Goal: Obtain resource: Obtain resource

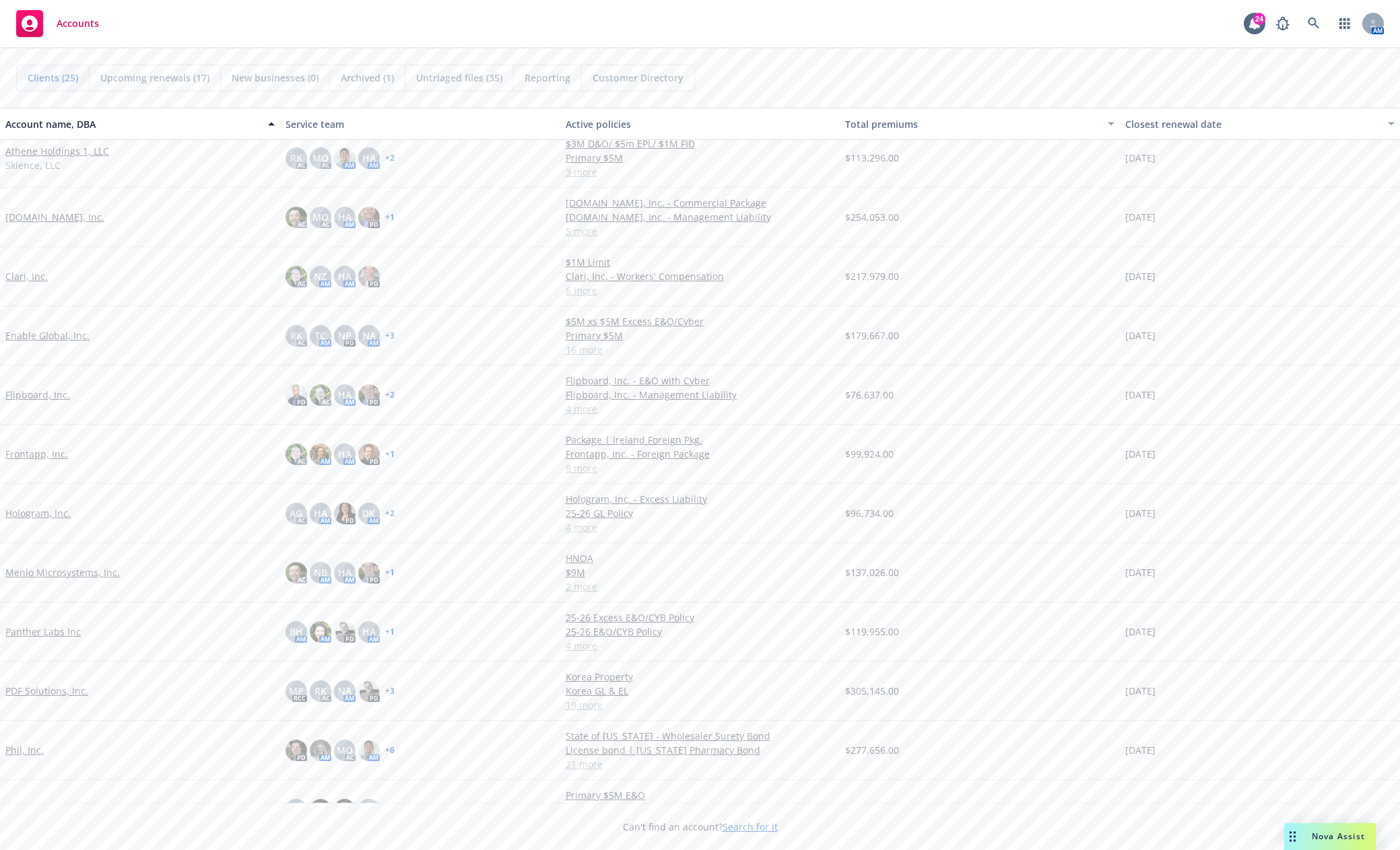
scroll to position [202, 0]
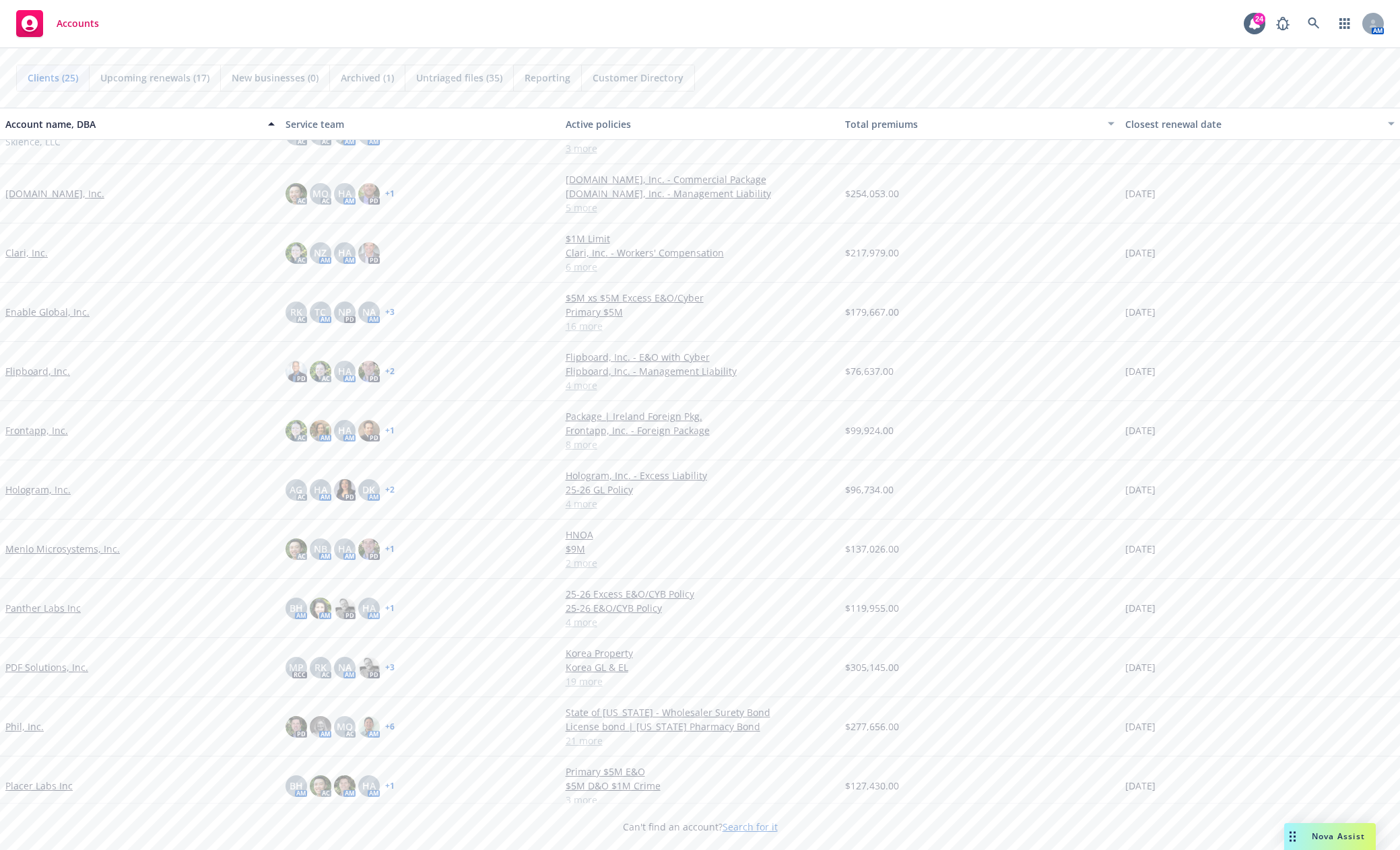
click at [30, 787] on link "Placer Labs Inc" at bounding box center [39, 785] width 67 height 14
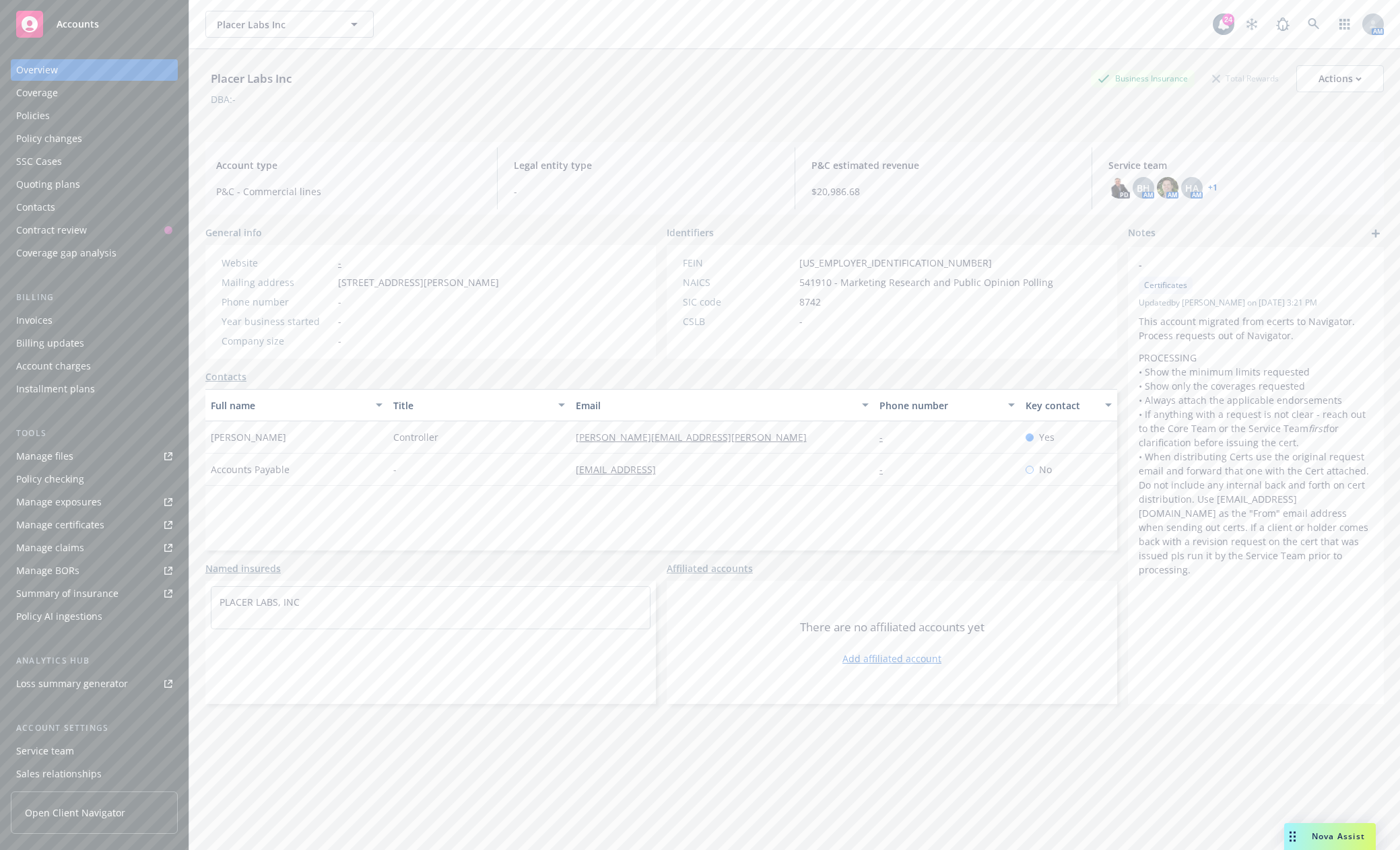
click at [108, 452] on link "Manage files" at bounding box center [94, 456] width 167 height 22
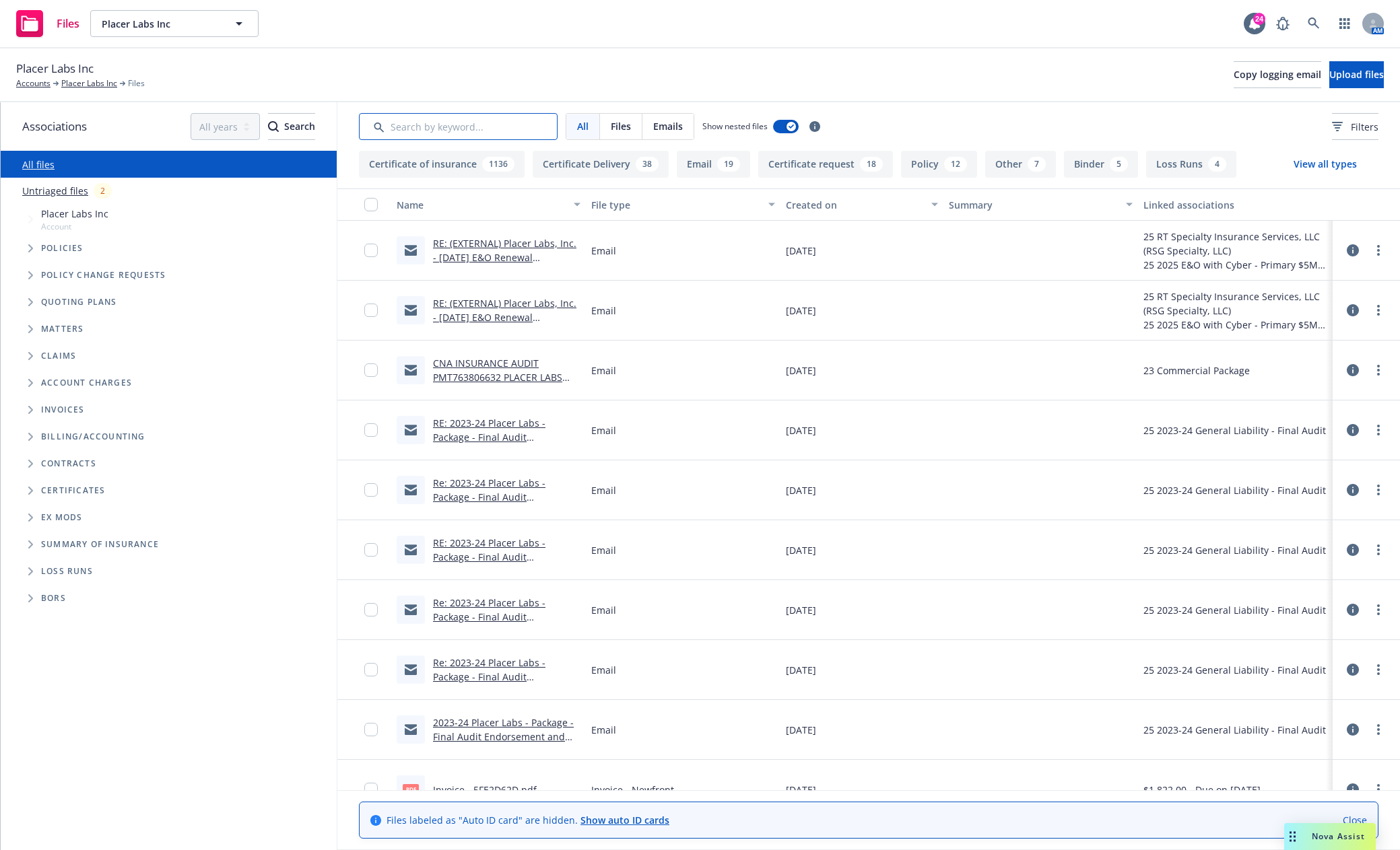
click at [425, 128] on input "Search by keyword..." at bounding box center [458, 127] width 198 height 27
type input "soi"
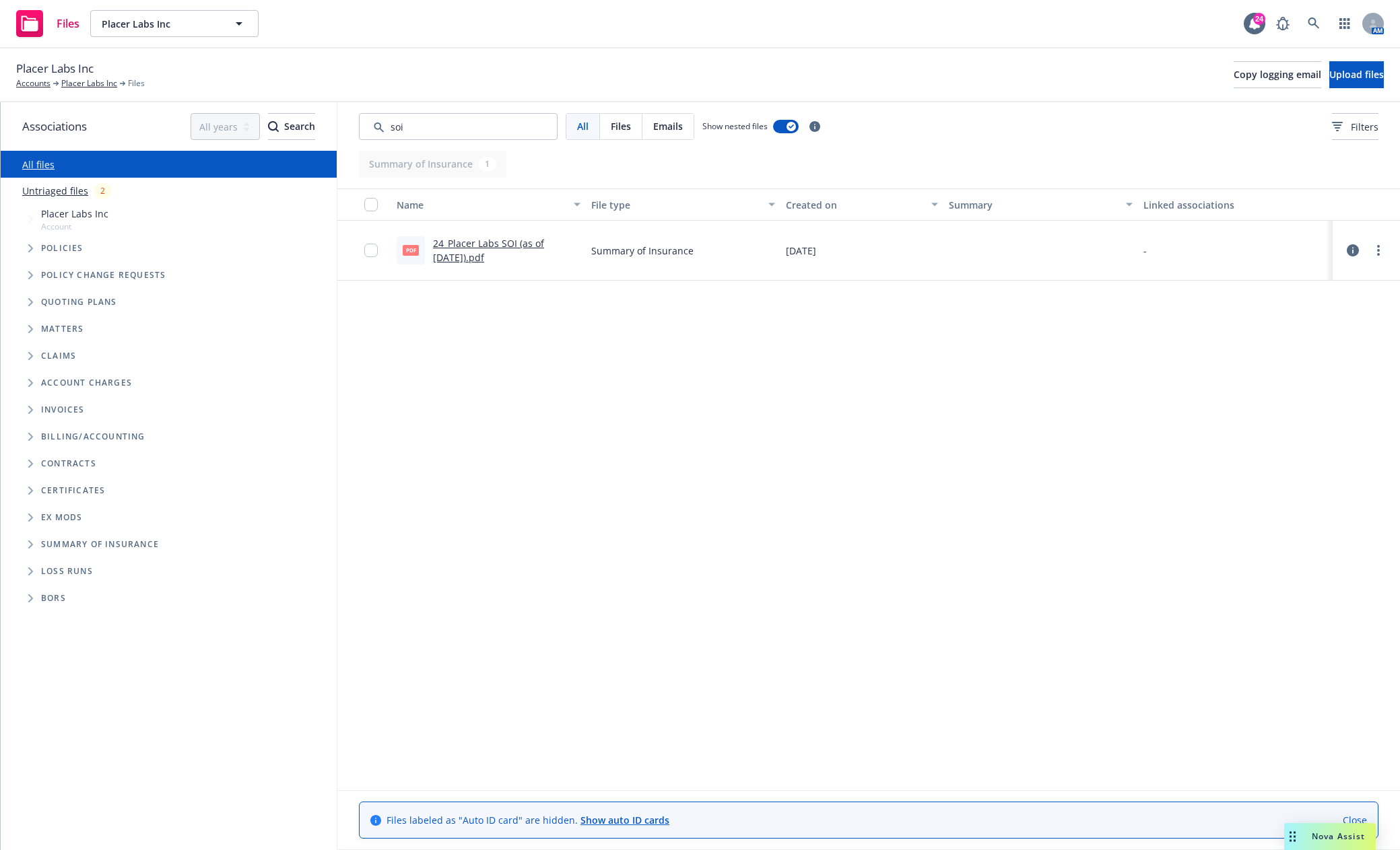
click at [490, 245] on link "24_Placer Labs SOI (as of [DATE]).pdf" at bounding box center [488, 250] width 111 height 27
drag, startPoint x: 443, startPoint y: 127, endPoint x: 342, endPoint y: 120, distance: 101.2
click at [342, 120] on div "All Files Emails Show nested files Filters" at bounding box center [868, 127] width 1062 height 49
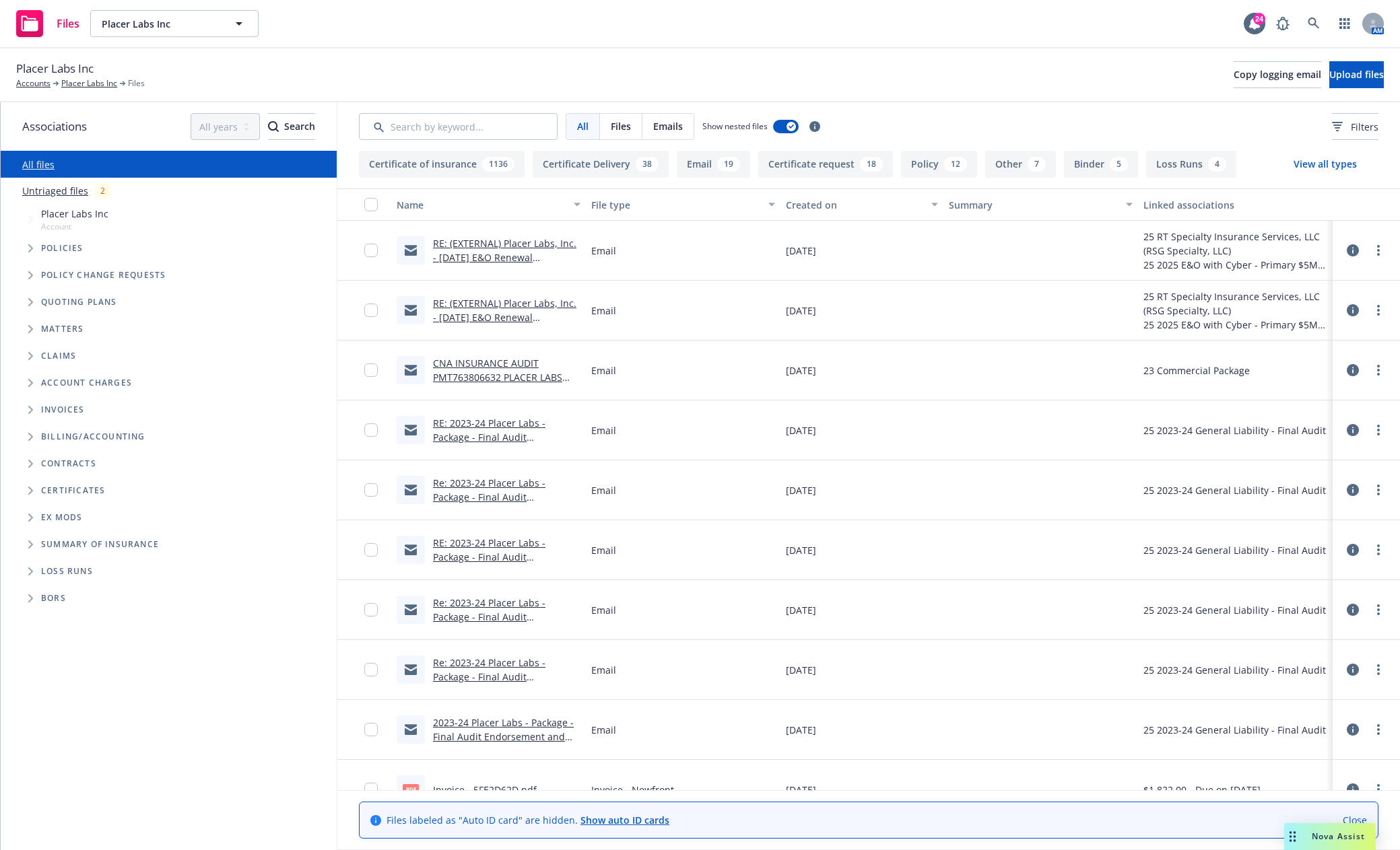
click at [65, 252] on span "Policies" at bounding box center [62, 249] width 42 height 8
click at [34, 249] on span "Tree Example" at bounding box center [30, 249] width 22 height 22
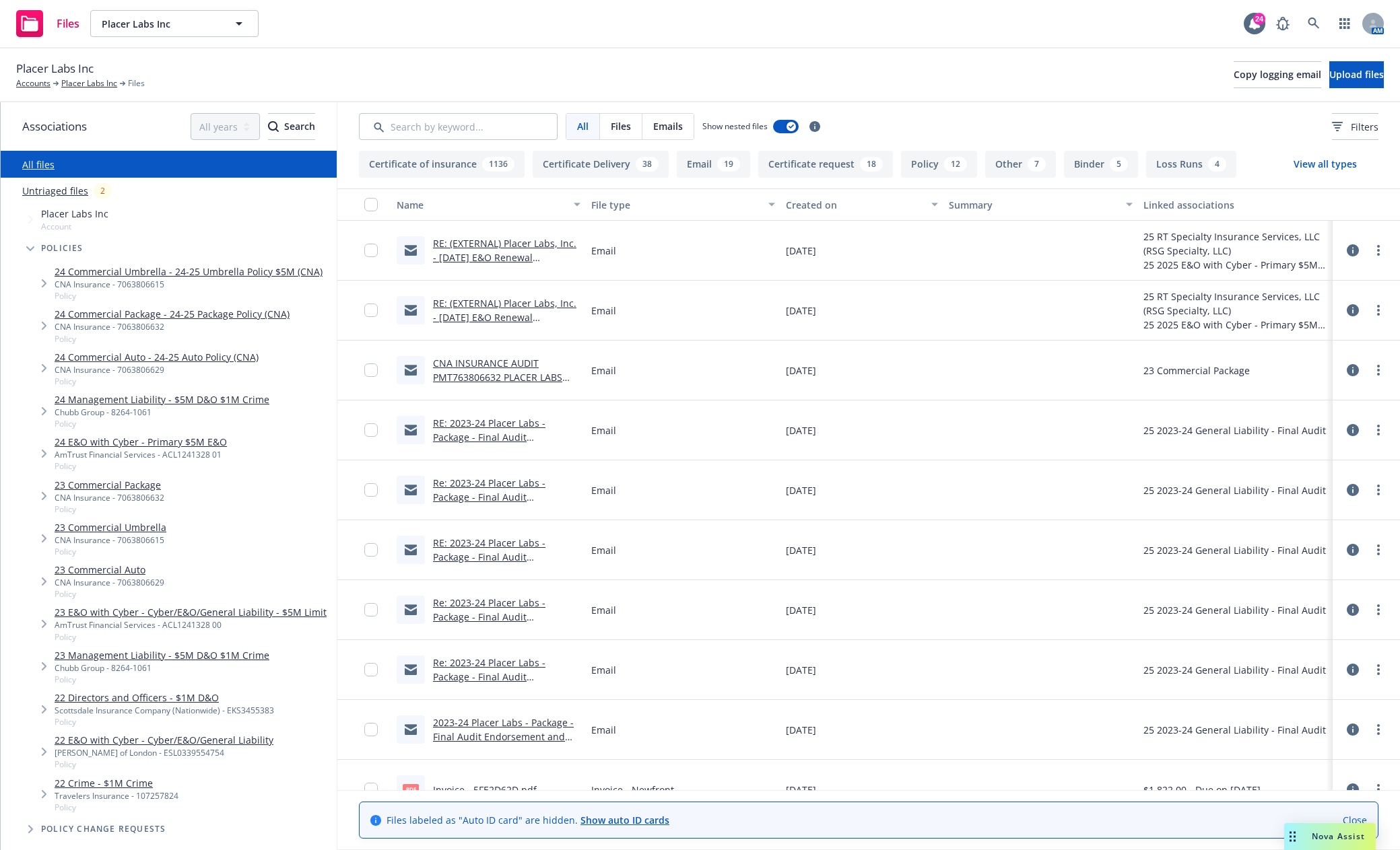
click at [191, 445] on link "24 E&O with Cyber - Primary $5M E&O" at bounding box center [140, 442] width 172 height 14
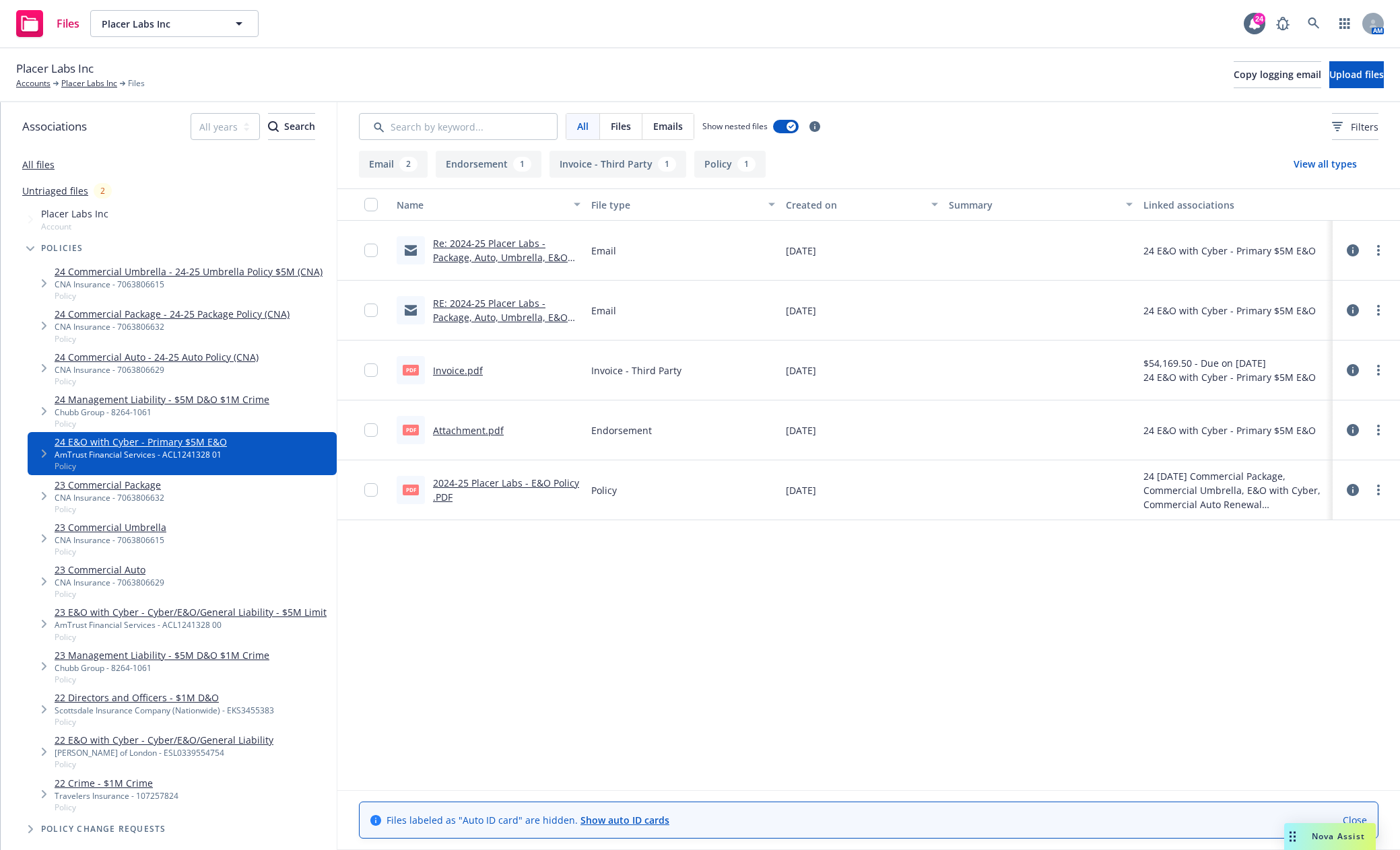
click at [483, 480] on link "2024-25 Placer Labs - E&O Policy .PDF" at bounding box center [506, 490] width 146 height 27
click at [39, 165] on link "All files" at bounding box center [38, 164] width 32 height 13
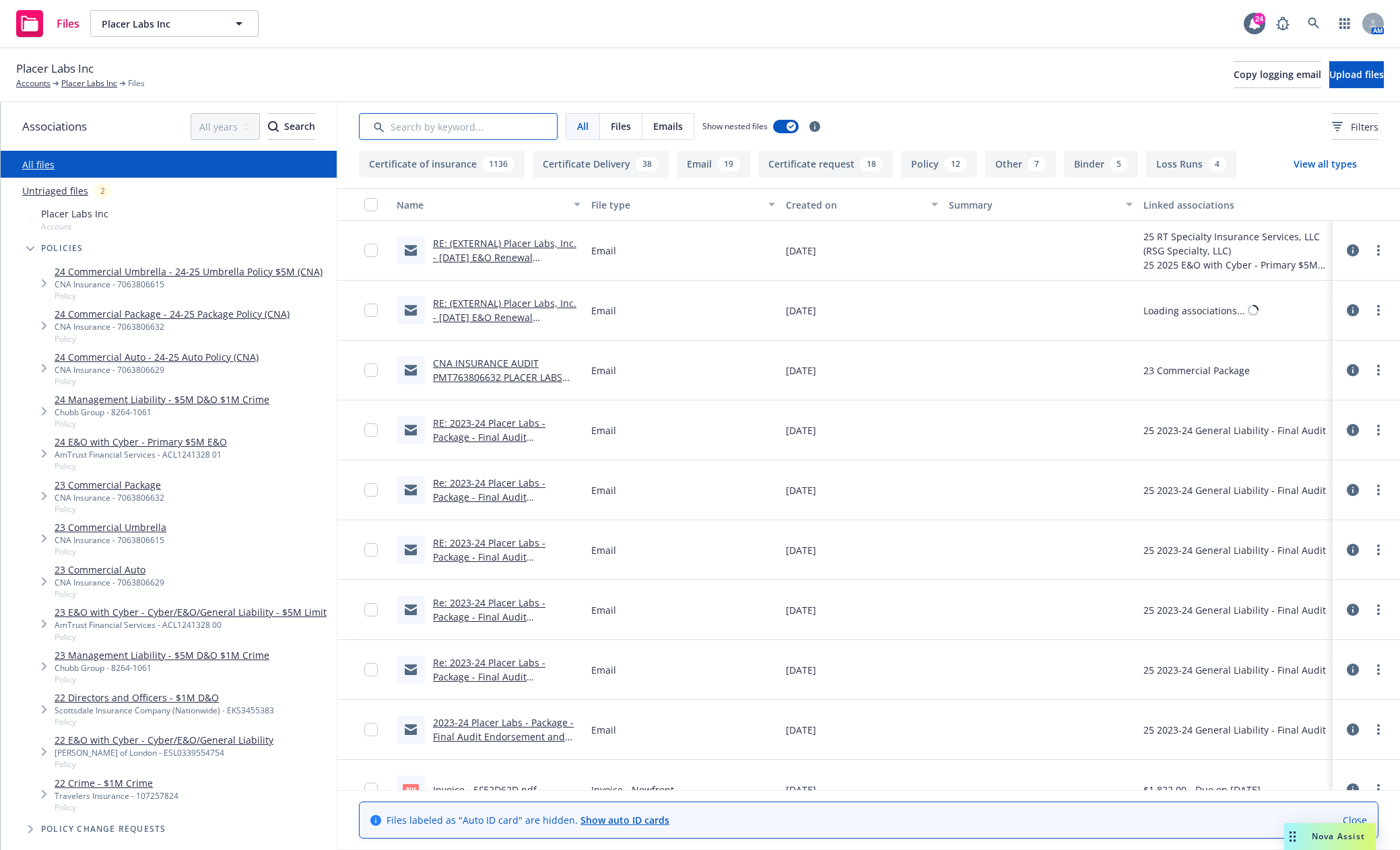
click at [439, 123] on input "Search by keyword..." at bounding box center [458, 127] width 198 height 27
type input "soi"
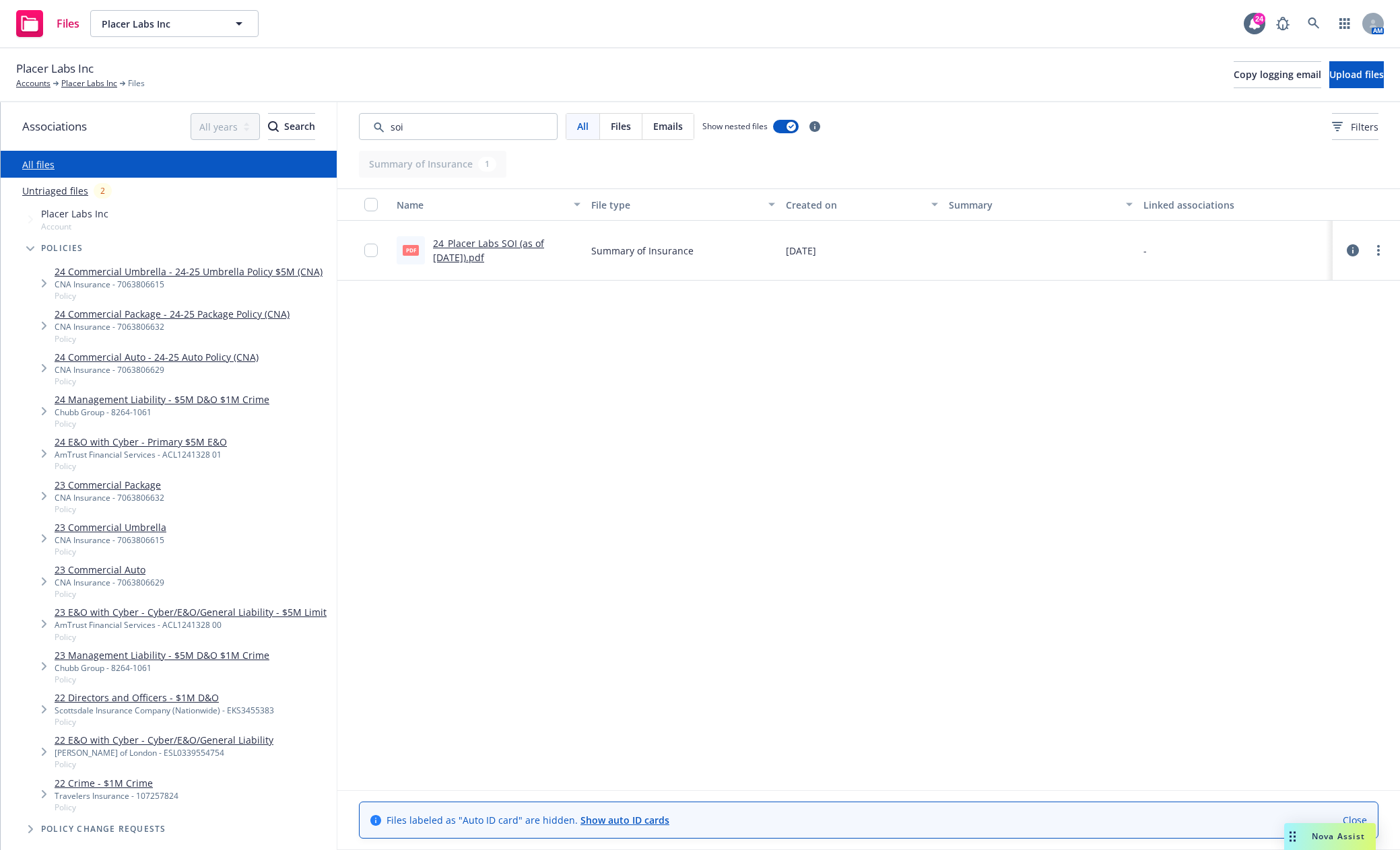
click at [483, 245] on link "24_Placer Labs SOI (as of [DATE]).pdf" at bounding box center [488, 250] width 111 height 27
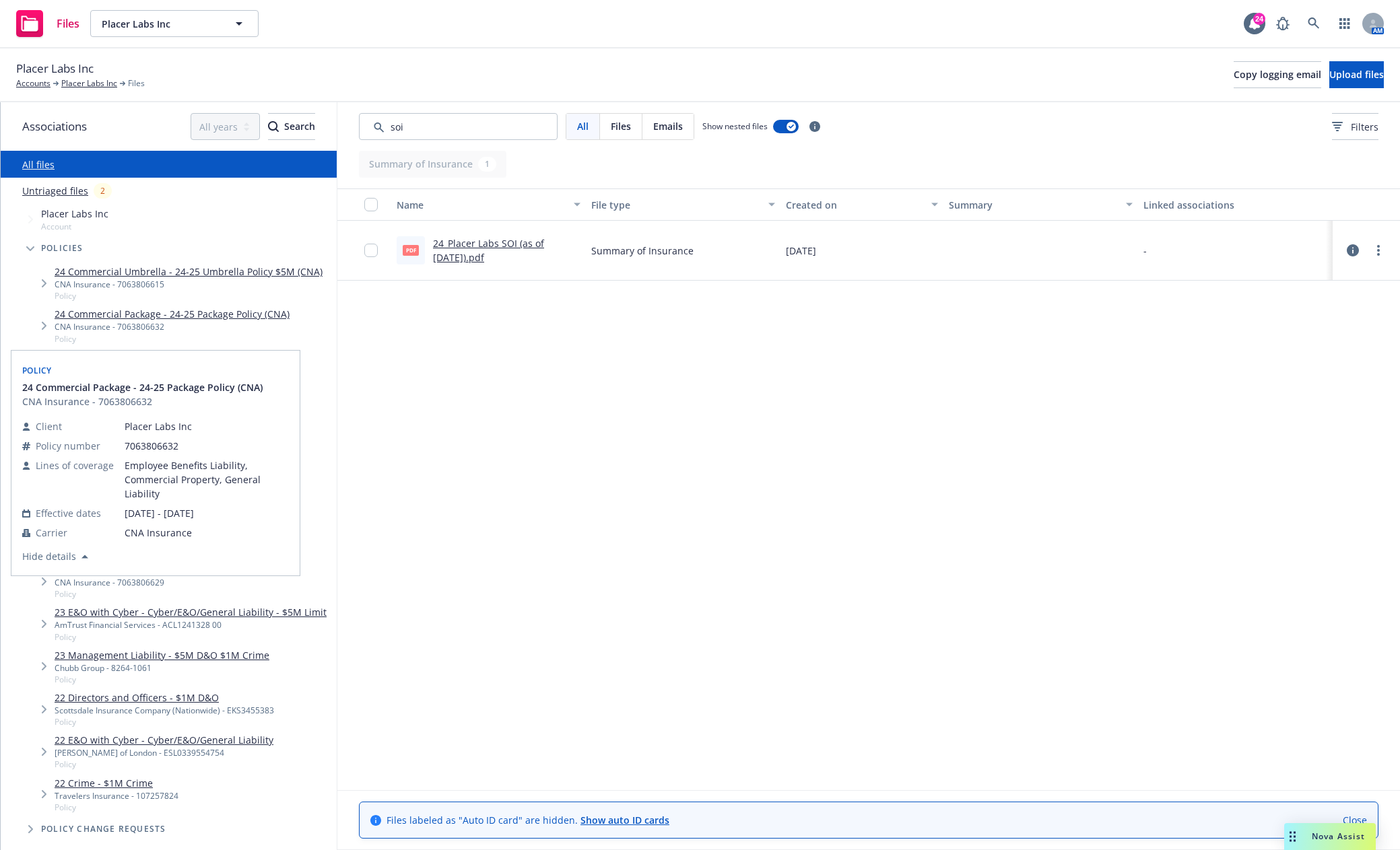
click at [129, 315] on link "24 Commercial Package - 24-25 Package Policy (CNA)" at bounding box center [172, 313] width 235 height 14
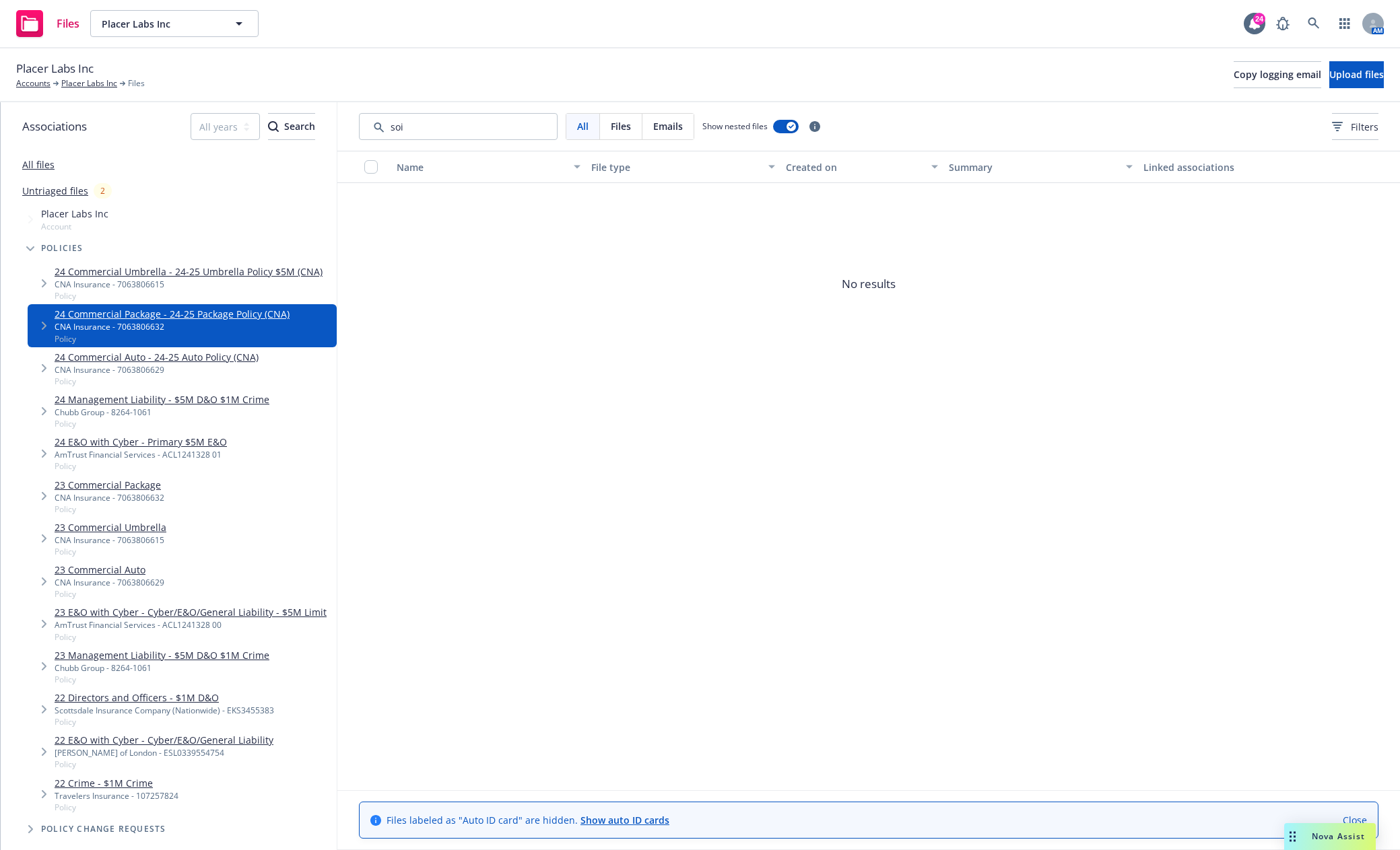
click at [34, 331] on span "Tree Example" at bounding box center [44, 326] width 22 height 22
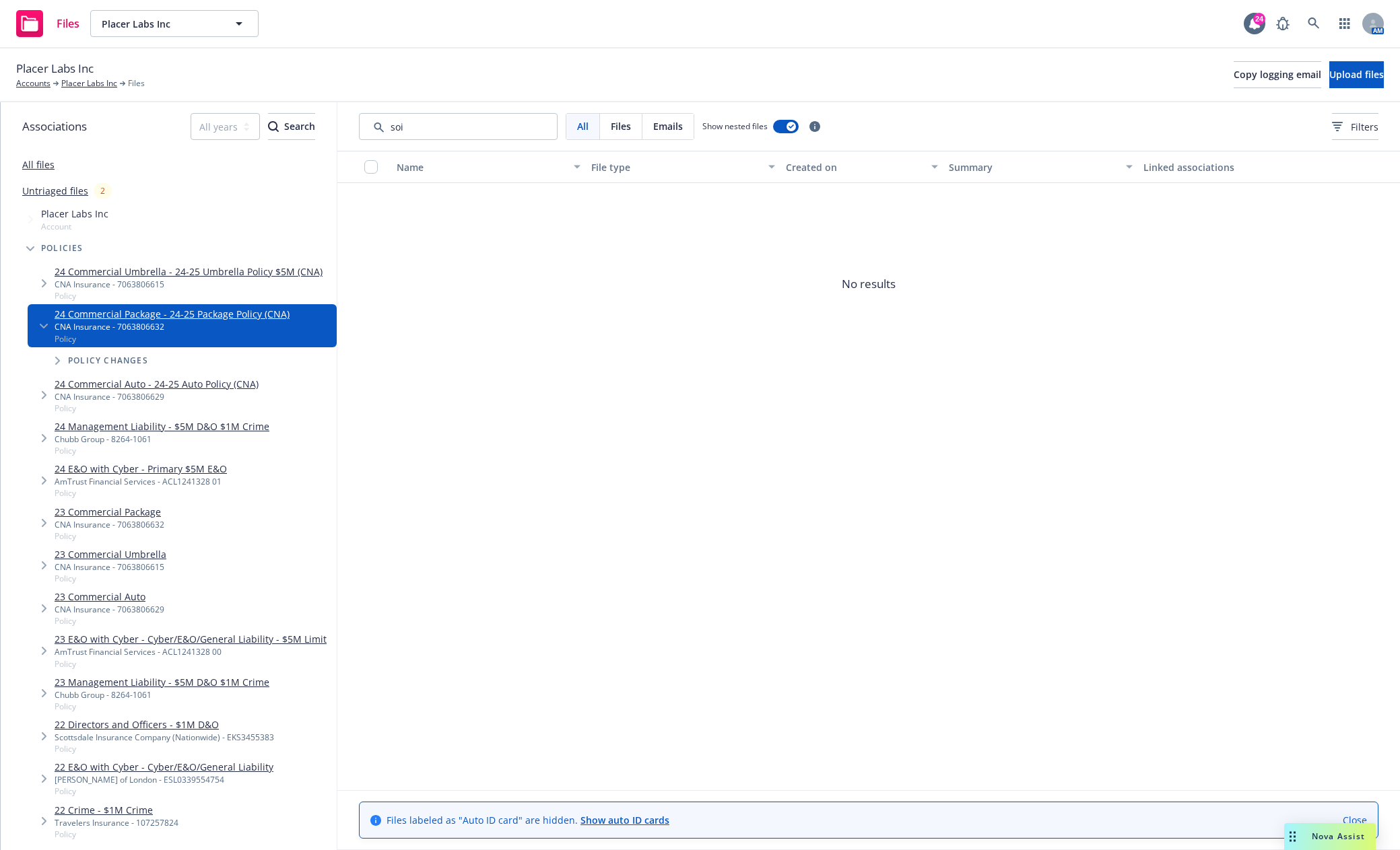
click at [85, 385] on link "24 Commercial Auto - 24-25 Auto Policy (CNA)" at bounding box center [156, 384] width 204 height 14
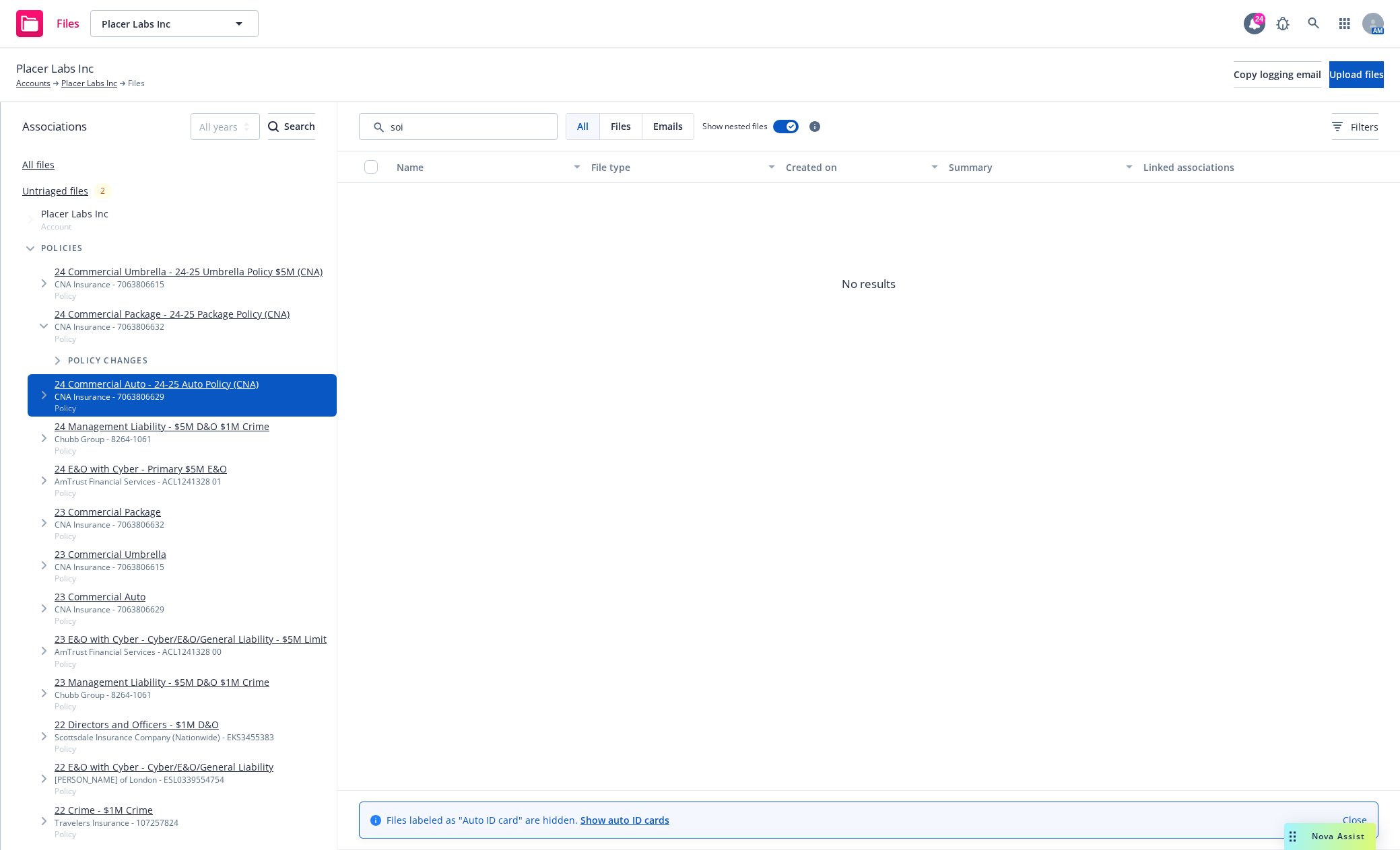
click at [85, 313] on link "24 Commercial Package - 24-25 Package Policy (CNA)" at bounding box center [172, 313] width 235 height 14
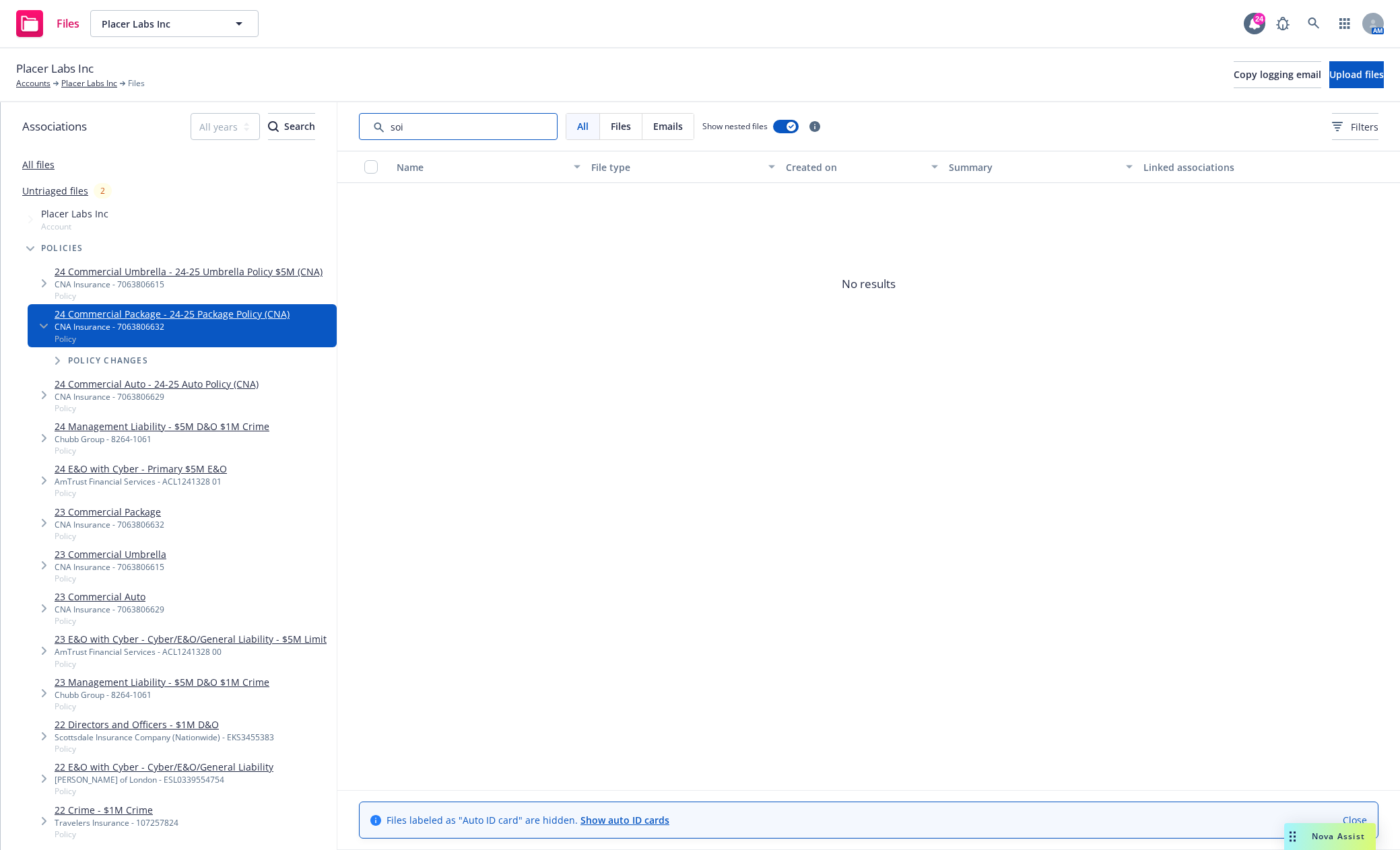
drag, startPoint x: 360, startPoint y: 129, endPoint x: 334, endPoint y: 129, distance: 26.0
click at [349, 128] on div "All Files Emails Show nested files Filters" at bounding box center [868, 127] width 1062 height 49
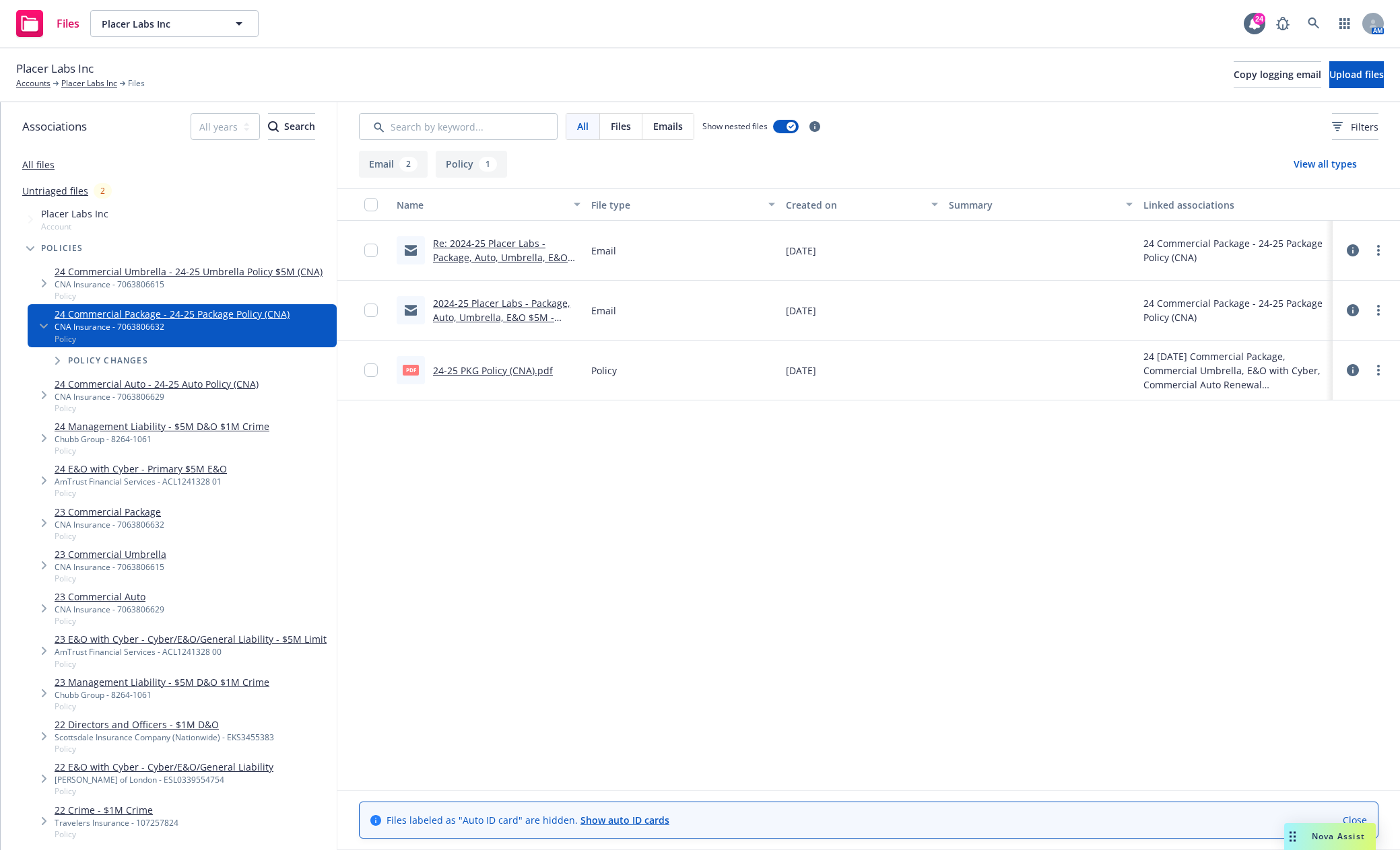
click at [497, 365] on link "24-25 PKG Policy (CNA).pdf" at bounding box center [492, 370] width 120 height 13
